Goal: Task Accomplishment & Management: Use online tool/utility

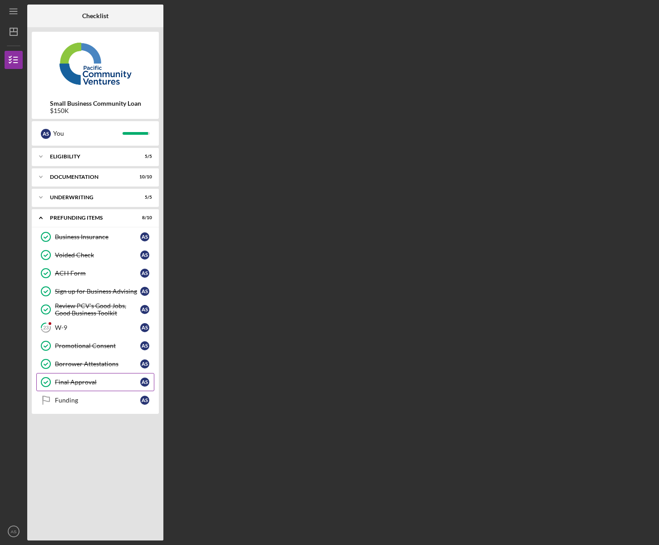
click at [83, 384] on div "Final Approval" at bounding box center [97, 381] width 85 height 7
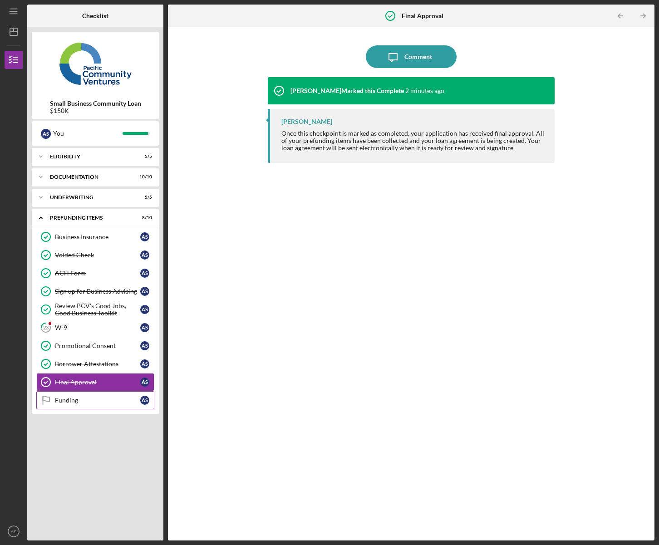
click at [68, 405] on link "Funding Funding A S" at bounding box center [95, 400] width 118 height 18
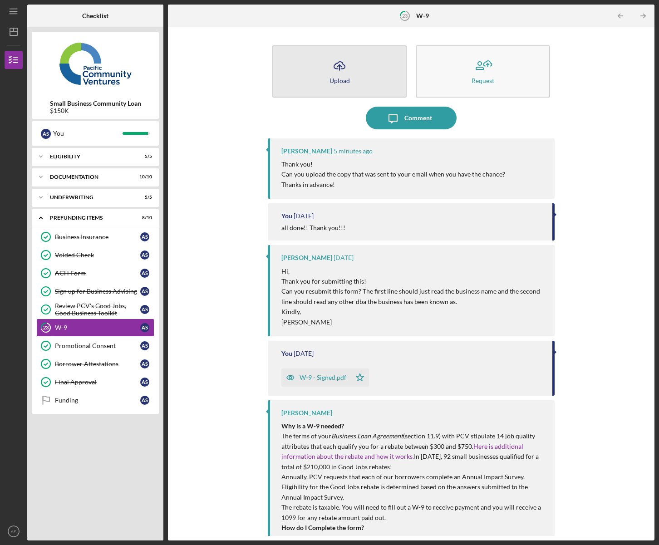
click at [339, 73] on icon "Icon/Upload" at bounding box center [339, 65] width 23 height 23
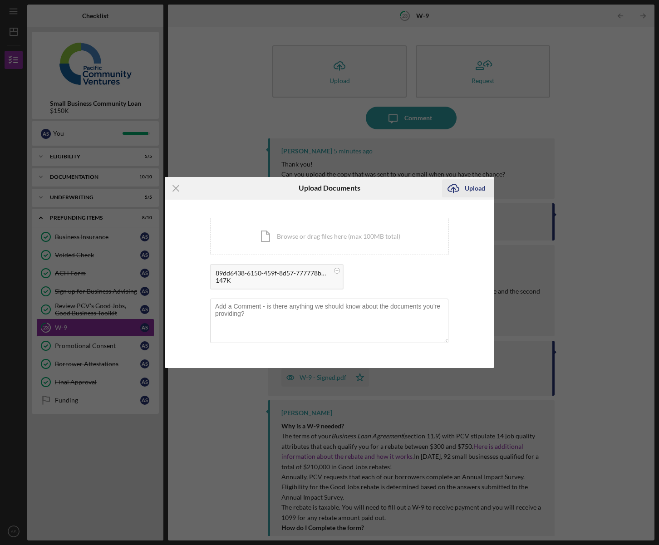
click at [471, 188] on div "Upload" at bounding box center [474, 188] width 20 height 18
